Goal: Find specific page/section: Find specific page/section

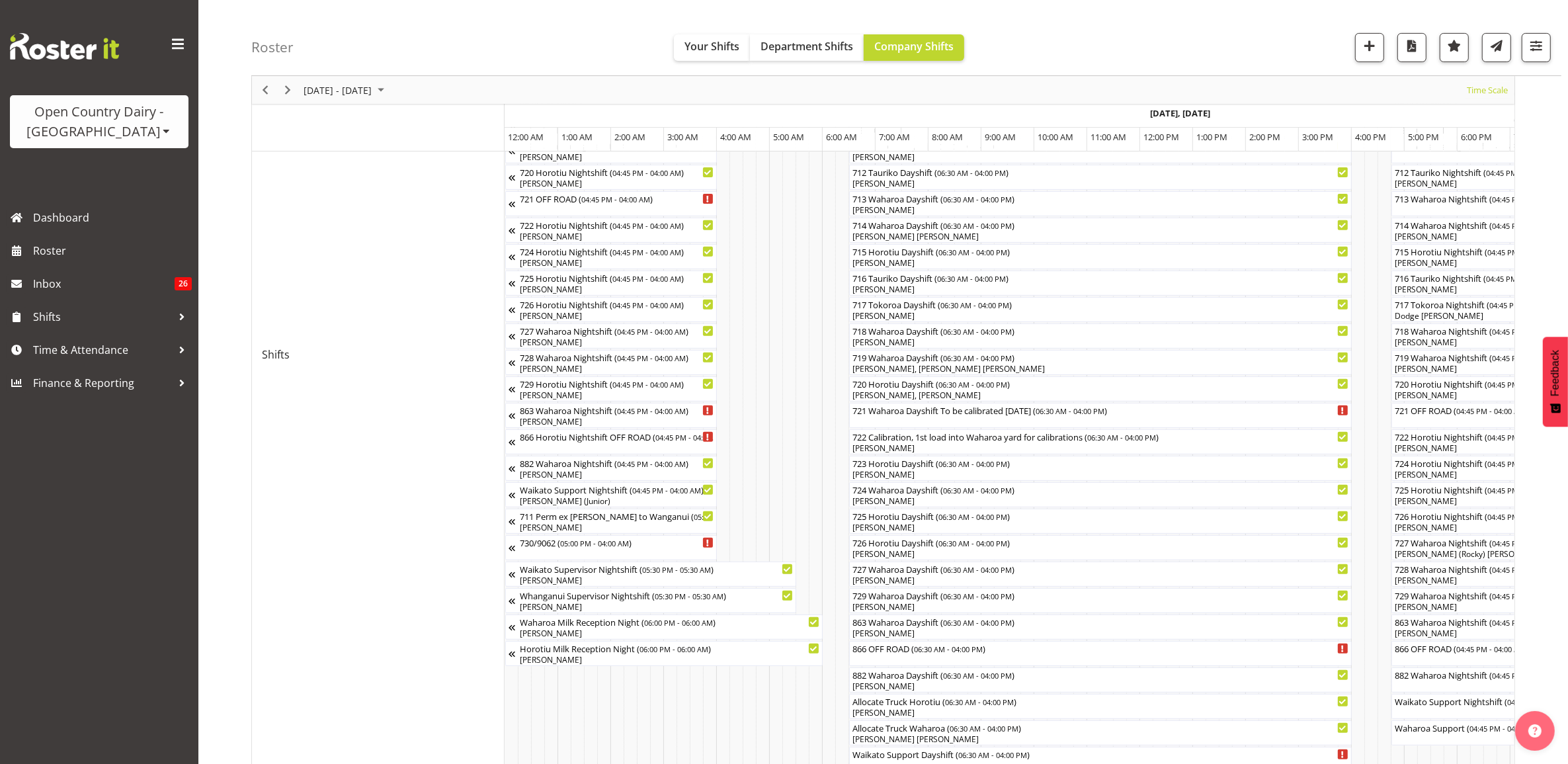
scroll to position [0, 643]
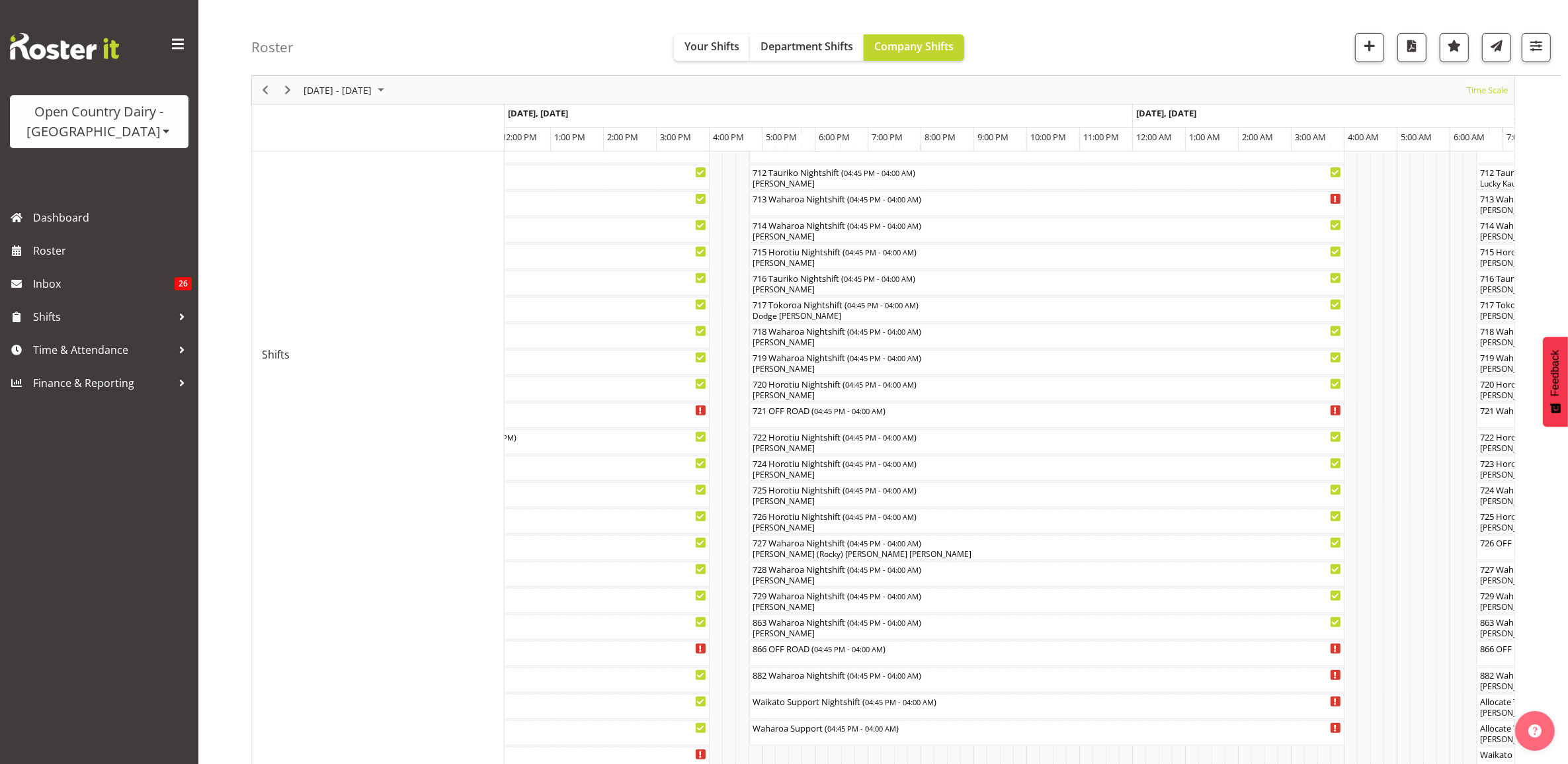
click at [110, 143] on div "Open Country Dairy - North Island Open Country Dairy - South Island" at bounding box center [99, 121] width 179 height 53
click at [112, 132] on div "Open Country Dairy - [GEOGRAPHIC_DATA]" at bounding box center [100, 121] width 153 height 40
click at [166, 174] on link "Open Country Dairy - [GEOGRAPHIC_DATA]" at bounding box center [137, 168] width 255 height 23
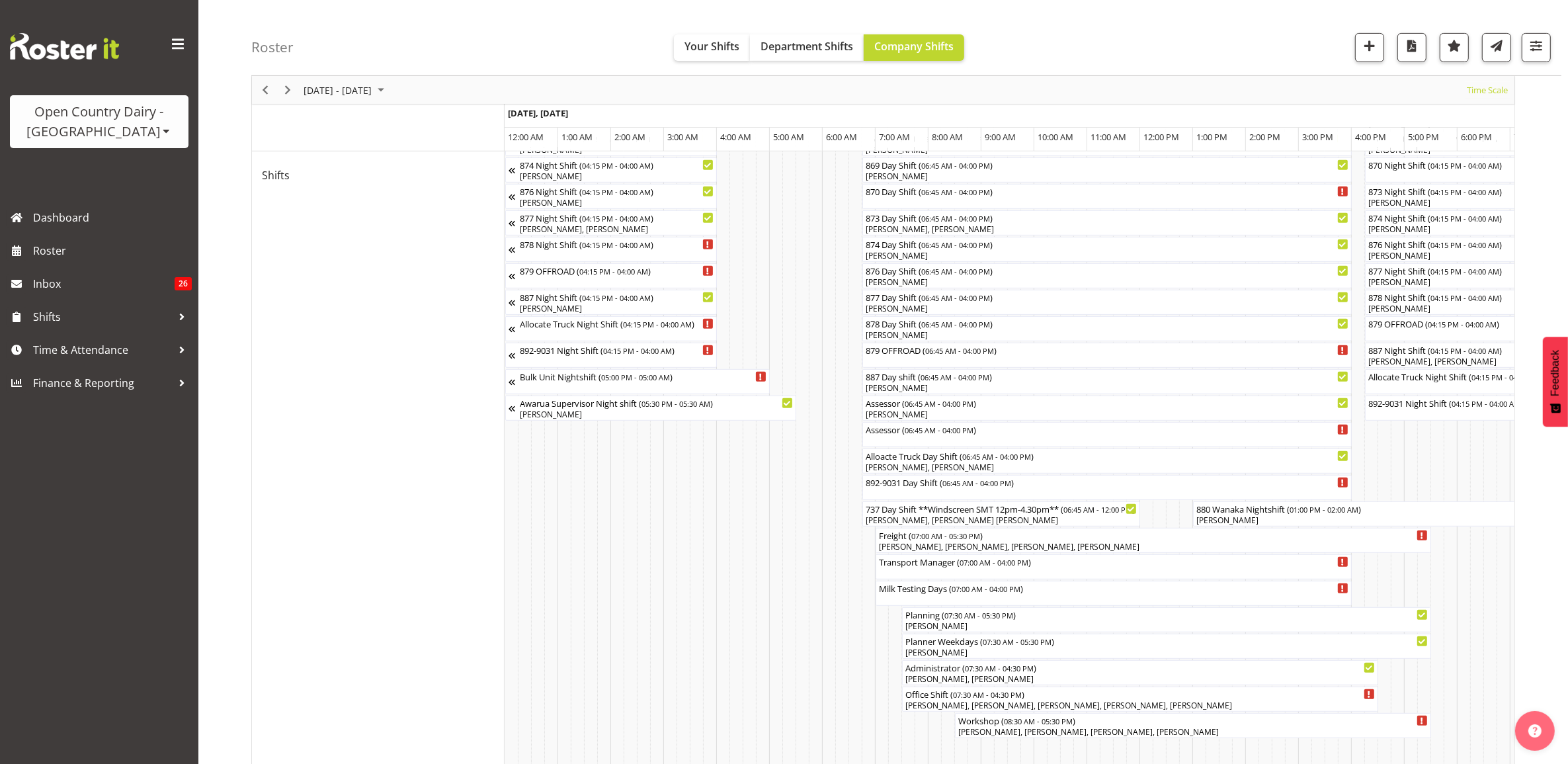
scroll to position [661, 0]
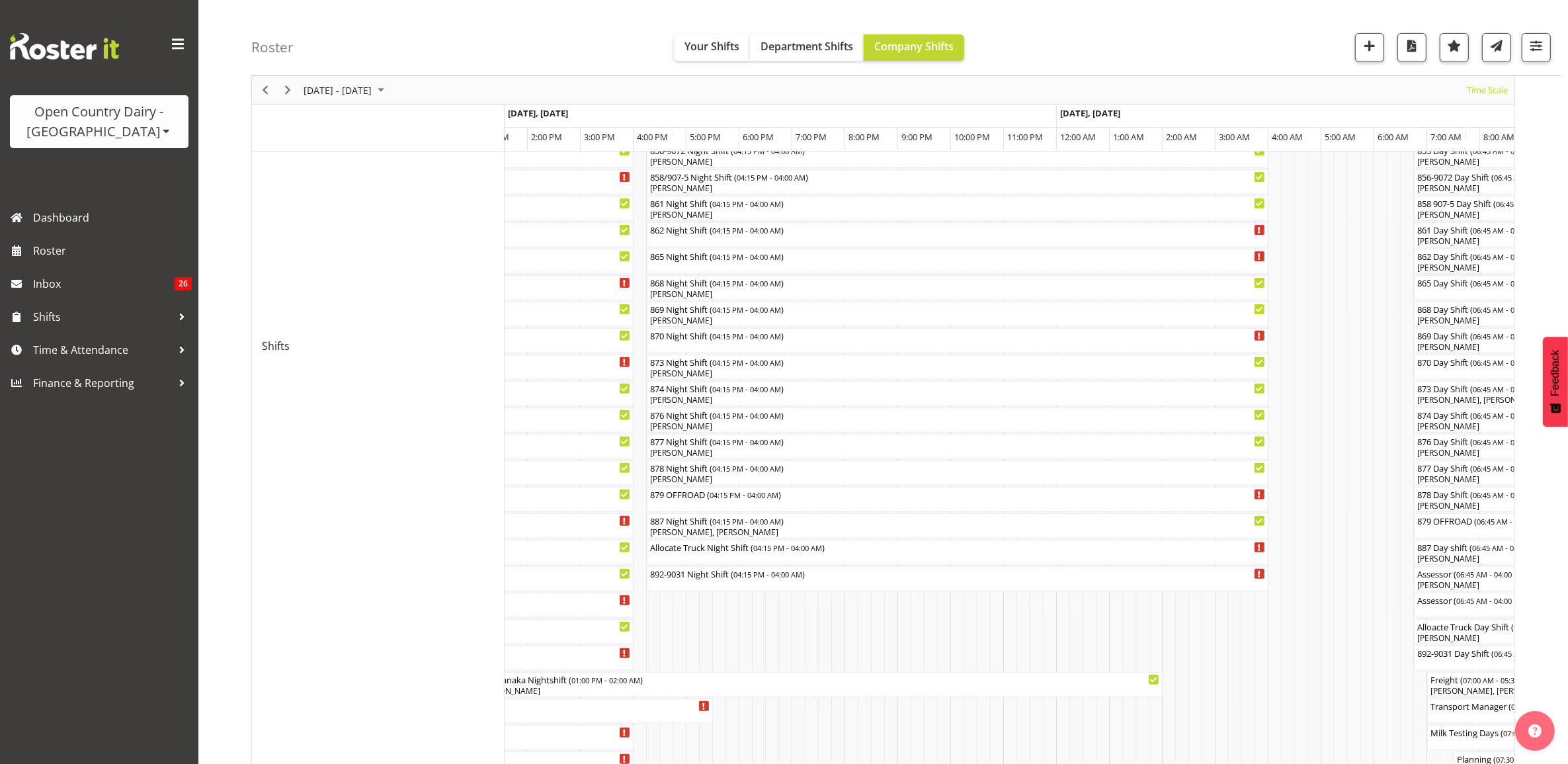
scroll to position [496, 0]
